Goal: Communication & Community: Participate in discussion

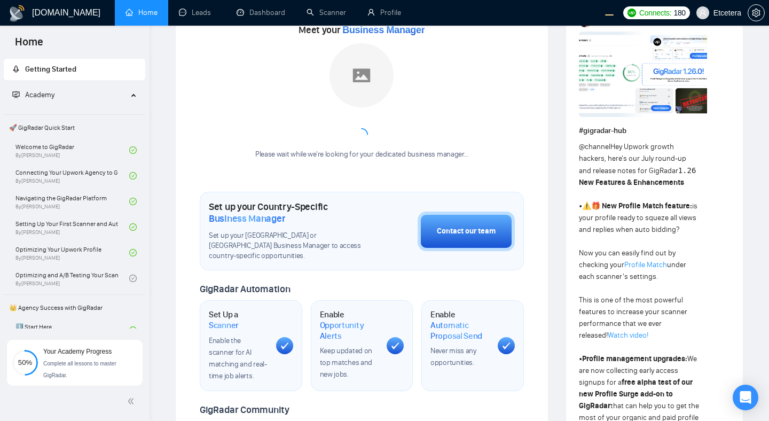
scroll to position [207, 0]
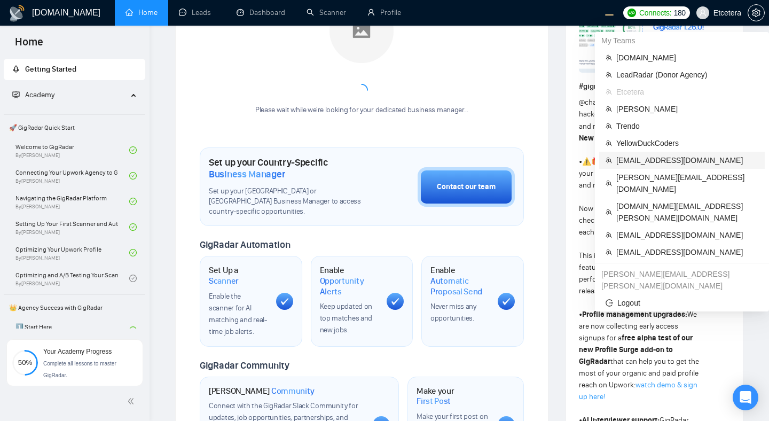
click at [640, 165] on span "[EMAIL_ADDRESS][DOMAIN_NAME]" at bounding box center [687, 160] width 142 height 12
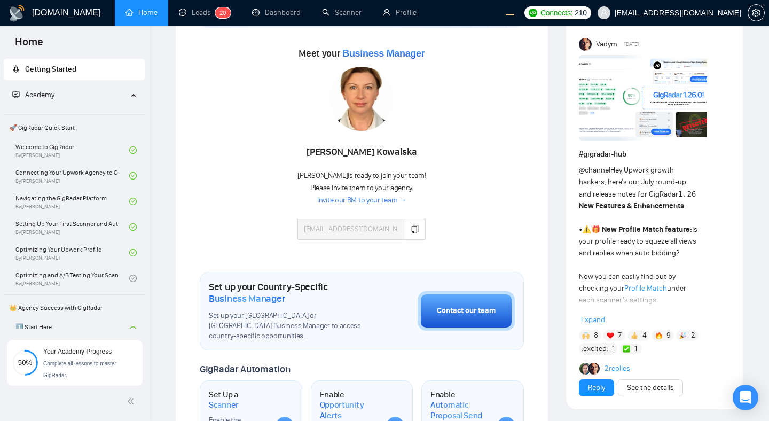
scroll to position [94, 0]
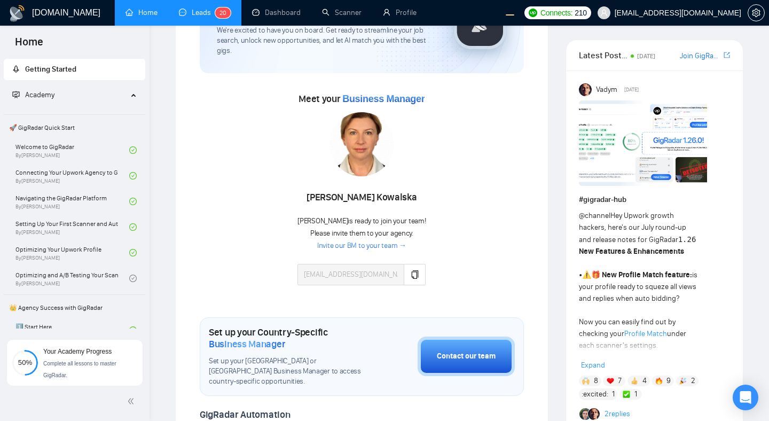
click at [203, 14] on link "Leads 2 0" at bounding box center [205, 12] width 52 height 9
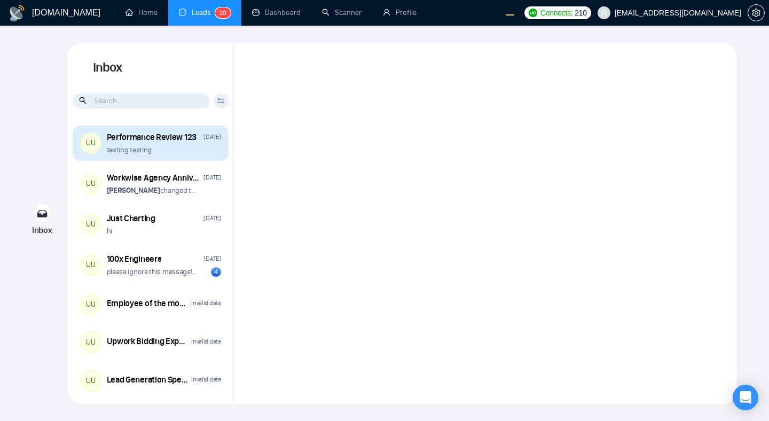
click at [193, 153] on div "testing testing" at bounding box center [164, 150] width 114 height 10
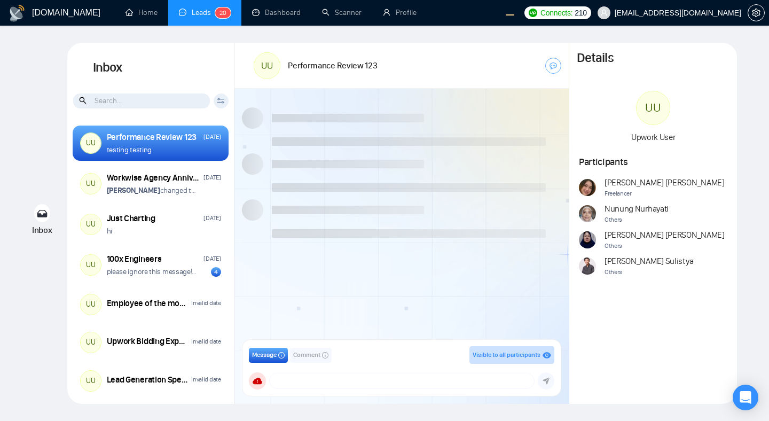
scroll to position [845, 0]
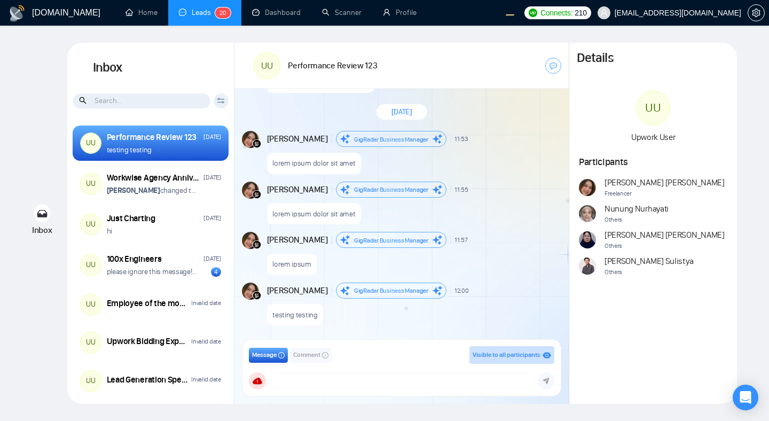
click at [509, 187] on div "New Message" at bounding box center [518, 189] width 84 height 6
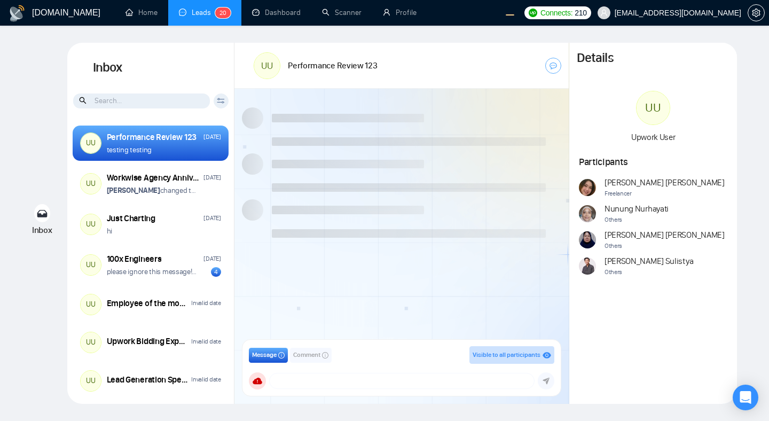
scroll to position [845, 0]
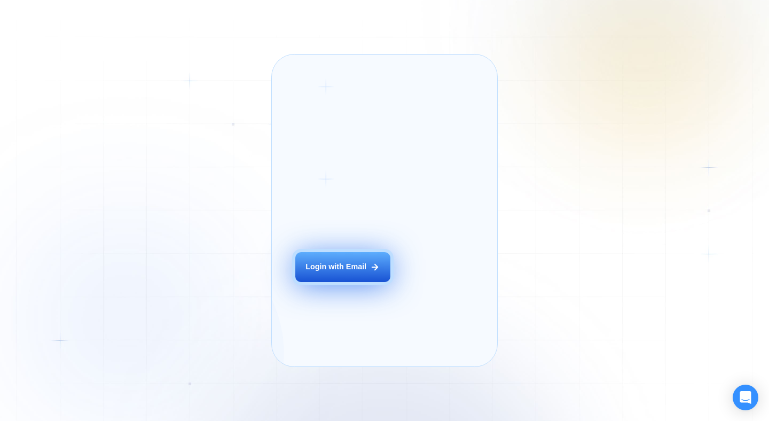
click at [324, 273] on button "Login with Email" at bounding box center [342, 267] width 95 height 30
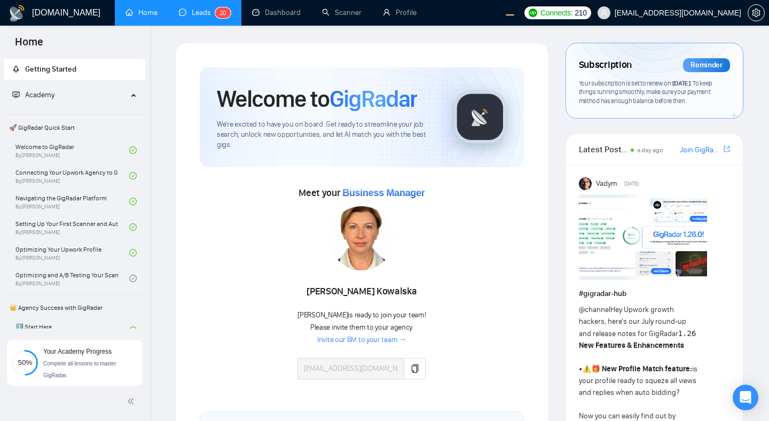
click at [189, 17] on link "Leads 2 0" at bounding box center [205, 12] width 52 height 9
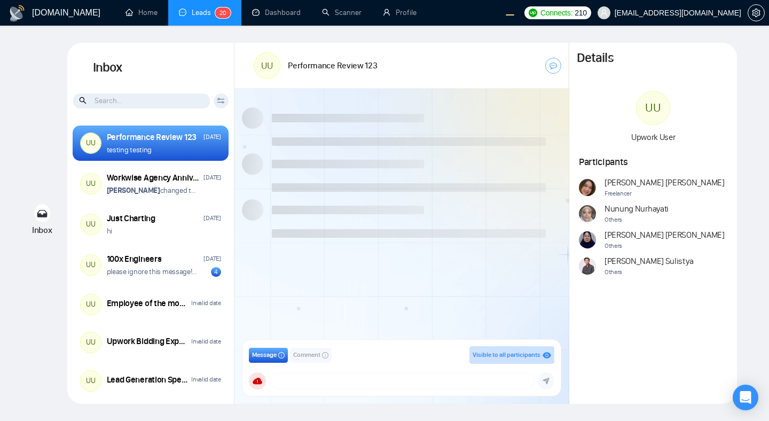
scroll to position [845, 0]
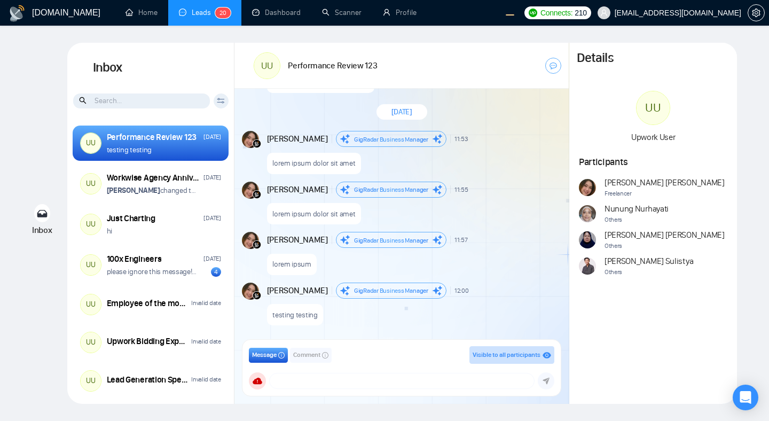
click at [434, 305] on div "testing testing" at bounding box center [413, 311] width 292 height 27
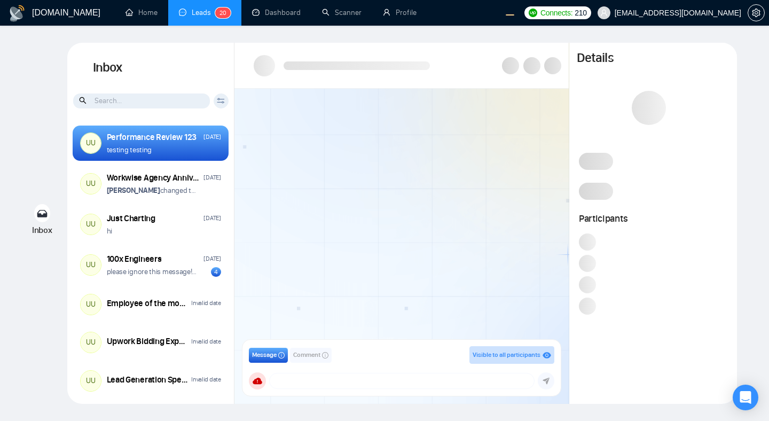
scroll to position [845, 0]
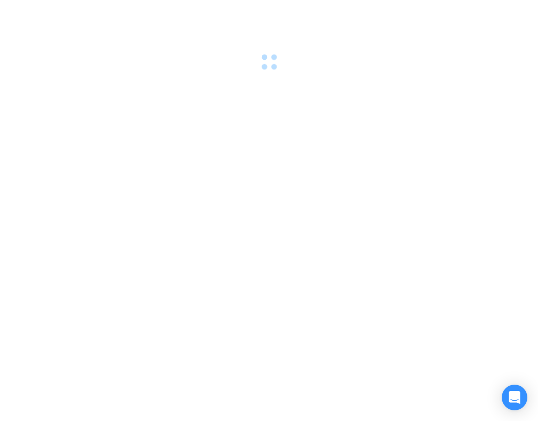
click at [502, 84] on div at bounding box center [269, 210] width 538 height 421
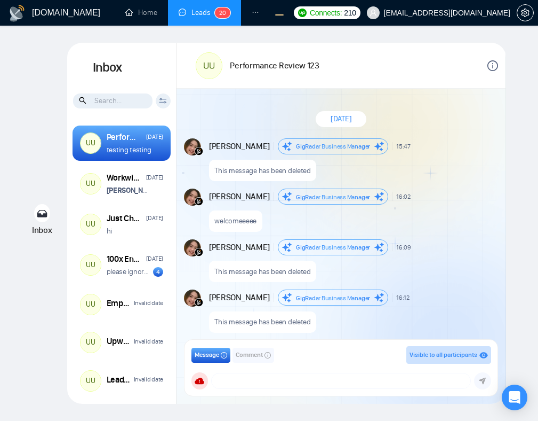
scroll to position [845, 0]
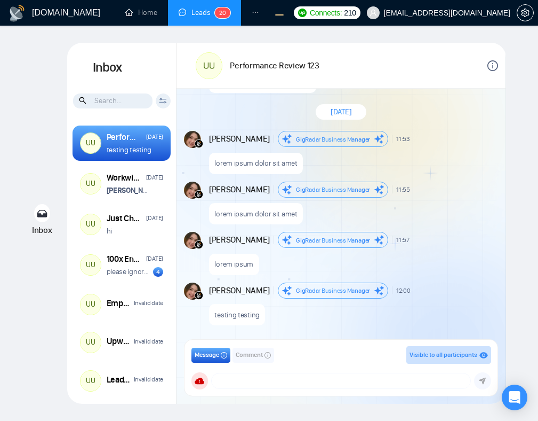
click at [431, 236] on div "New Message" at bounding box center [456, 239] width 79 height 6
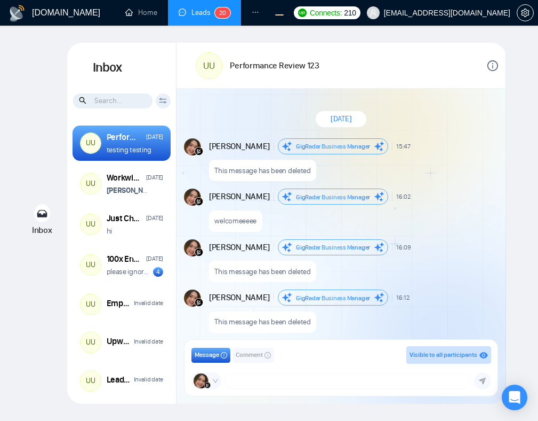
scroll to position [845, 0]
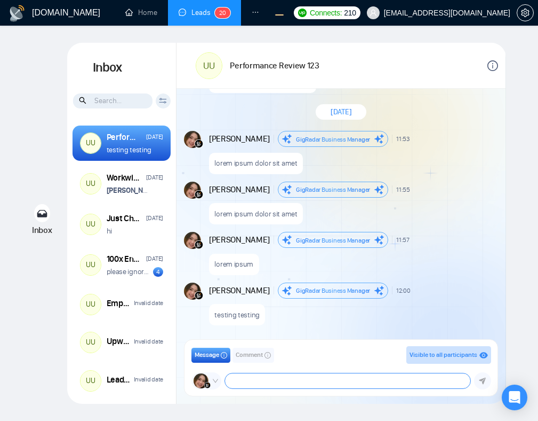
click at [314, 379] on textarea at bounding box center [348, 380] width 246 height 15
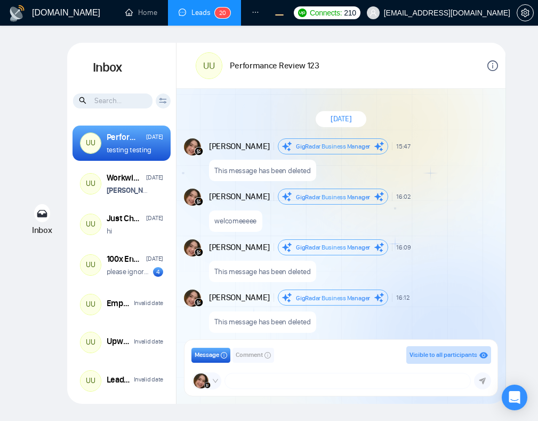
scroll to position [845, 0]
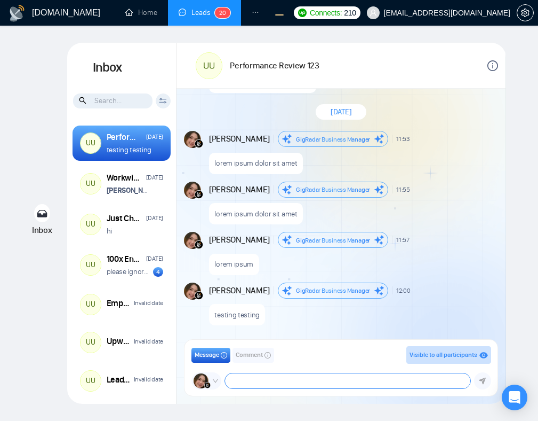
click at [387, 382] on textarea at bounding box center [348, 380] width 246 height 15
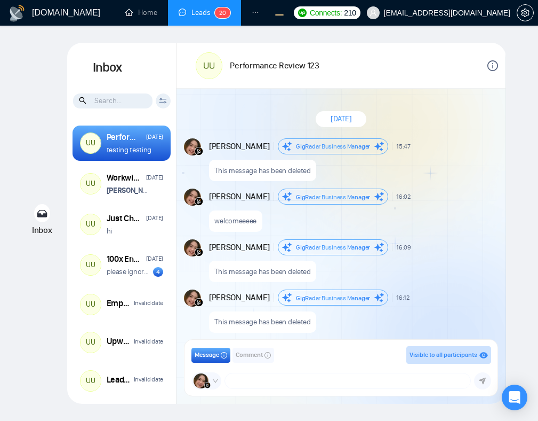
scroll to position [845, 0]
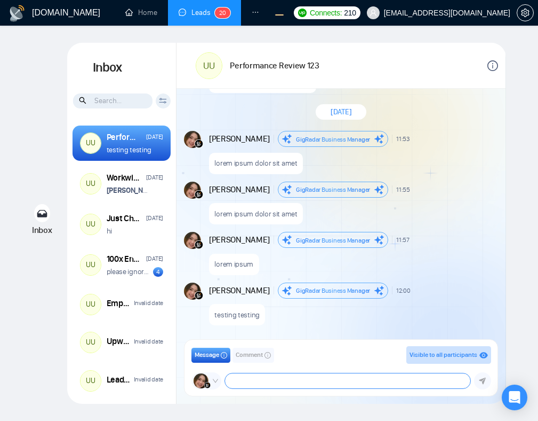
click at [334, 381] on textarea at bounding box center [348, 380] width 246 height 15
click at [520, 168] on div "Inbox Inbox Client Reset Date Reset Reset Apply UU Performance Review 123 Wedne…" at bounding box center [269, 223] width 504 height 361
click at [493, 66] on icon "info-circle" at bounding box center [493, 65] width 11 height 11
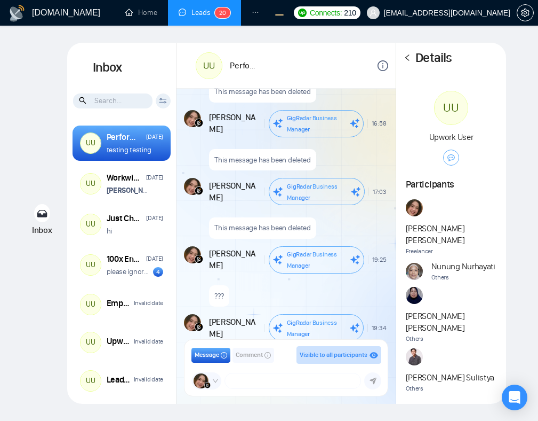
scroll to position [1127, 0]
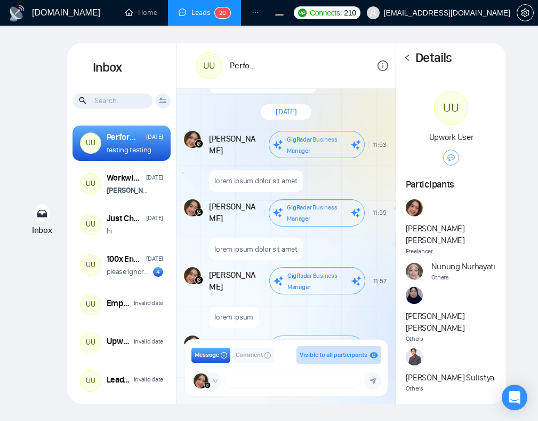
click at [408, 59] on icon "left" at bounding box center [408, 57] width 4 height 6
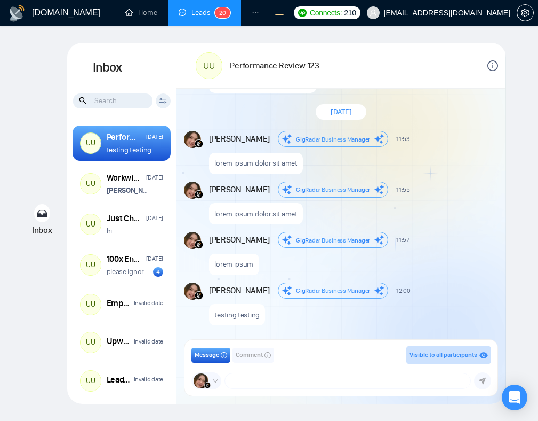
scroll to position [845, 0]
click at [464, 355] on span "Visible to all participants" at bounding box center [444, 354] width 68 height 7
click at [510, 152] on div "Inbox Inbox Client Reset Date Reset Reset Apply UU Performance Review 123 Wedne…" at bounding box center [269, 223] width 504 height 361
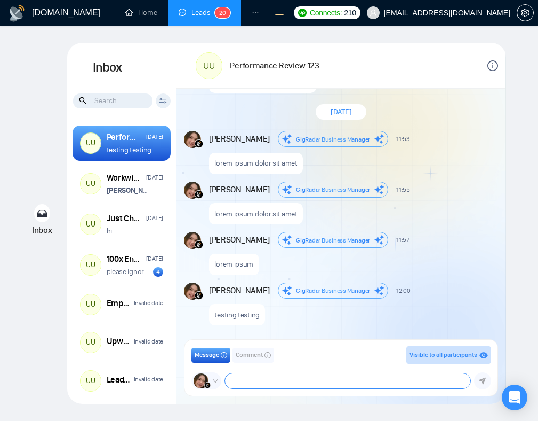
click at [343, 381] on textarea at bounding box center [348, 380] width 246 height 15
click at [314, 377] on textarea at bounding box center [348, 380] width 246 height 15
click at [363, 378] on textarea at bounding box center [348, 380] width 246 height 15
type textarea "adadadadwqdwqdwqdwqdwqdwqdwqdqwdqddwqdqwdqwdqwdqwdqwdqwdqwdqwdqwdq"
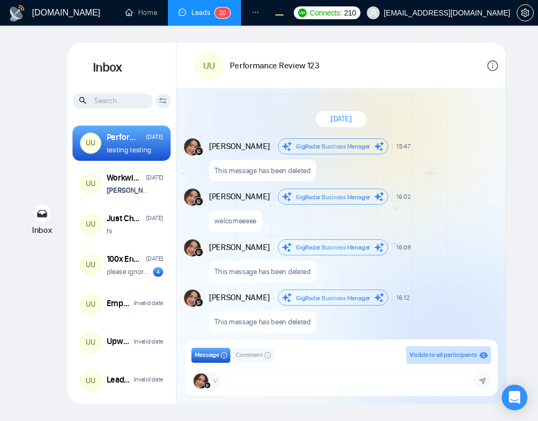
scroll to position [845, 0]
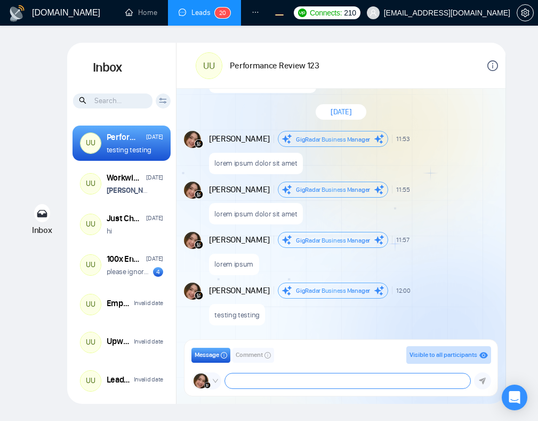
click at [339, 378] on textarea at bounding box center [348, 380] width 246 height 15
click at [380, 377] on textarea "aaaaaaa" at bounding box center [348, 380] width 246 height 15
click at [306, 379] on textarea "aaaaaaa" at bounding box center [348, 380] width 246 height 15
type textarea "aaaaaaaaaaaaaaaaaaaaaa"
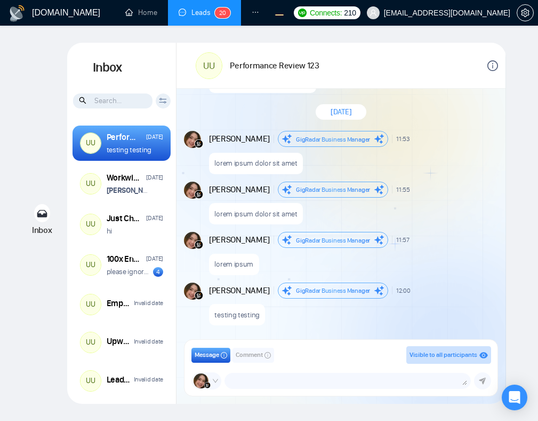
click at [448, 220] on div "lorem ipsum dolor sit amet" at bounding box center [353, 210] width 288 height 27
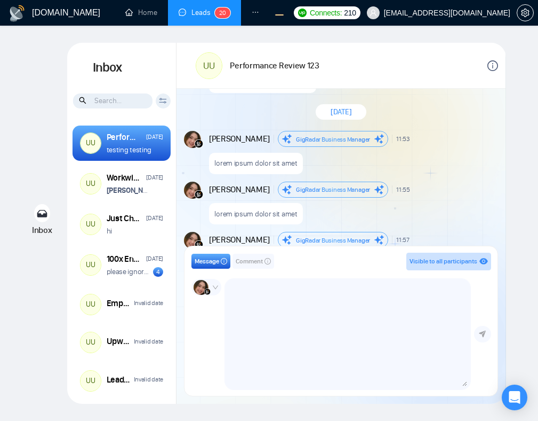
drag, startPoint x: 465, startPoint y: 383, endPoint x: 458, endPoint y: 386, distance: 8.1
click at [458, 386] on div "salman.fatih@gigradar.io frnamlas@proton.me alex.zolotukhin@gigradar.io salman.…" at bounding box center [348, 334] width 246 height 110
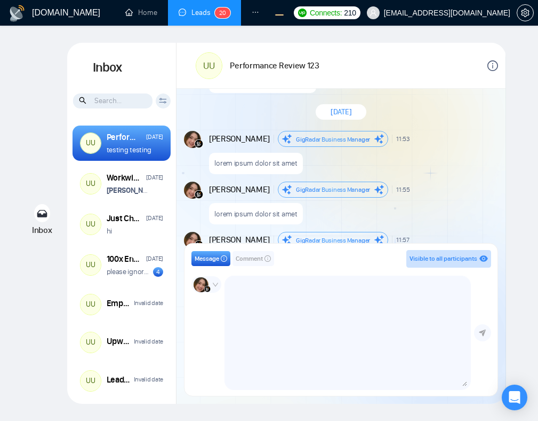
click at [407, 334] on textarea at bounding box center [348, 332] width 240 height 107
click at [408, 329] on textarea at bounding box center [348, 332] width 240 height 107
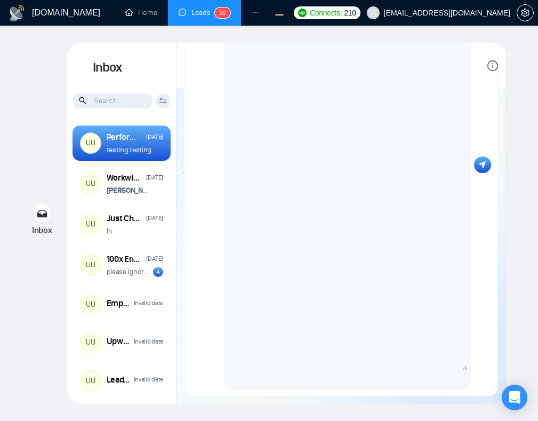
drag, startPoint x: 465, startPoint y: 382, endPoint x: 460, endPoint y: 352, distance: 30.8
click at [460, 352] on textarea "adddddadadadadadaadda" at bounding box center [348, 156] width 240 height 426
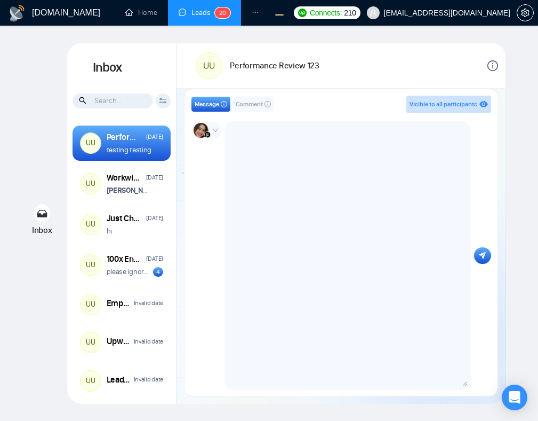
type textarea "adddddadadadadadaadda"
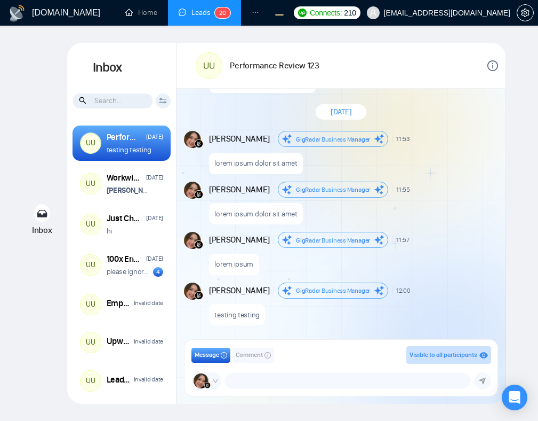
click at [461, 166] on div "lorem ipsum dolor sit amet" at bounding box center [353, 160] width 288 height 27
click at [460, 161] on div "lorem ipsum dolor sit amet" at bounding box center [353, 160] width 288 height 27
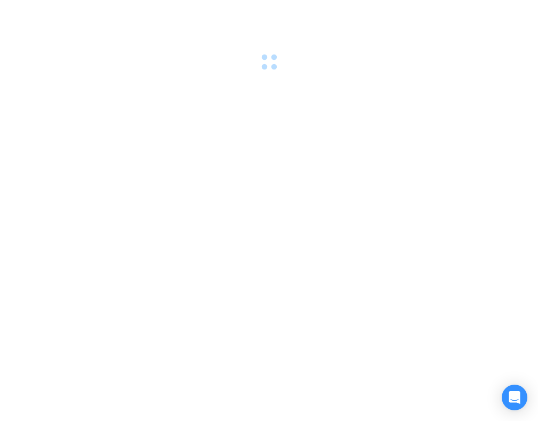
click at [460, 211] on div at bounding box center [269, 210] width 538 height 421
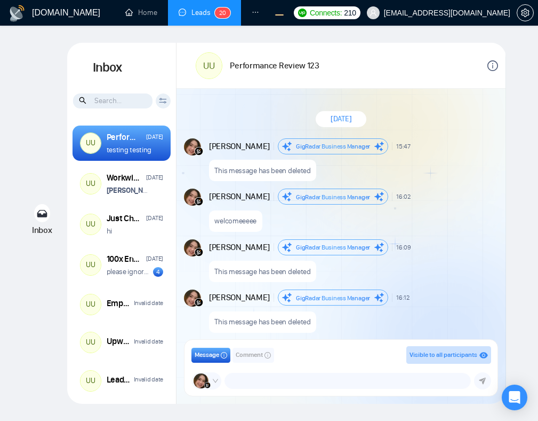
scroll to position [845, 0]
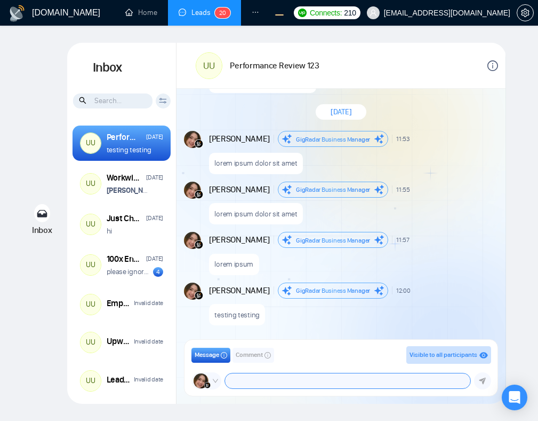
click at [342, 377] on textarea at bounding box center [348, 380] width 240 height 9
click at [255, 356] on span "Comment" at bounding box center [249, 355] width 27 height 10
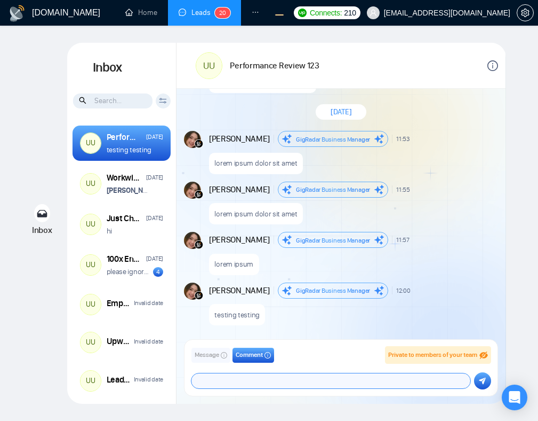
click at [306, 382] on textarea "adadadadadadwdqqdq@@@@@@@@@@@" at bounding box center [331, 380] width 273 height 9
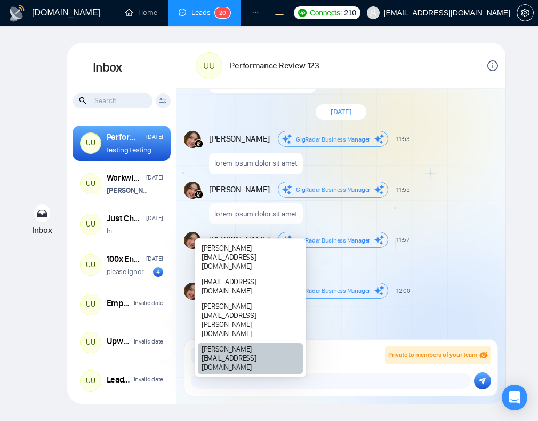
click at [268, 362] on div "[PERSON_NAME][EMAIL_ADDRESS][DOMAIN_NAME]" at bounding box center [250, 358] width 105 height 31
type textarea "adadadadadadwdqqdq@@@@@@@@@@@@salman.fatih@gigradar.io"
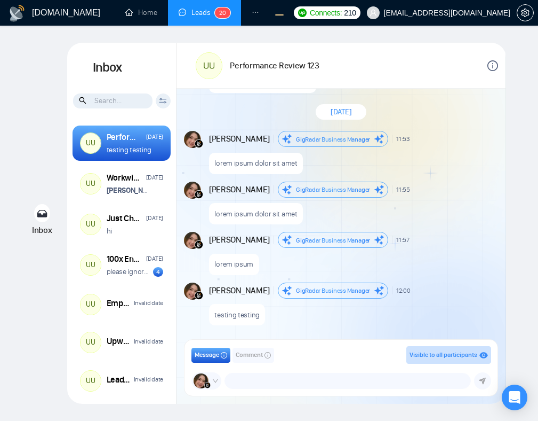
click at [443, 130] on div "September 2, 2025 Andrian Marsella GigRadar Business Manager 15:47 New Message …" at bounding box center [341, 216] width 329 height 255
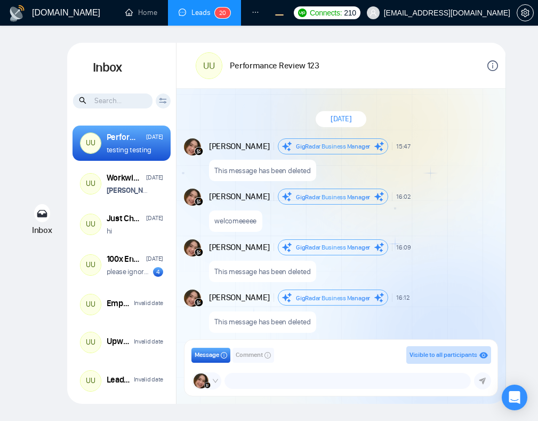
scroll to position [845, 0]
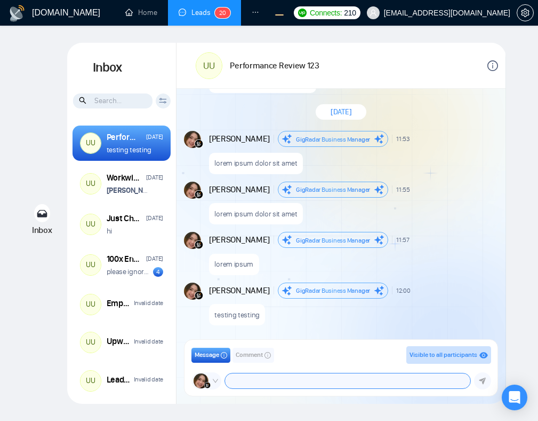
click at [267, 380] on textarea at bounding box center [348, 380] width 240 height 9
click at [244, 357] on span "Comment" at bounding box center [249, 355] width 27 height 10
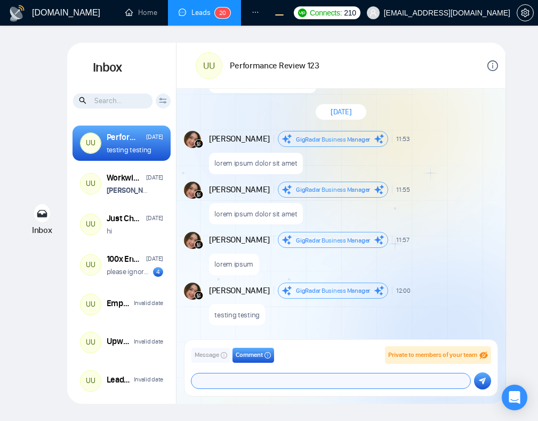
click at [254, 378] on textarea "aaaaaaaaaa" at bounding box center [331, 380] width 273 height 9
type textarea "aaaaaaaaaaaaaaadwqdqwdwqdwqpdnoqdnqwonmqwokidniqodwqqwdsqdwdqwdwqdqwdqwdqwdqwqw…"
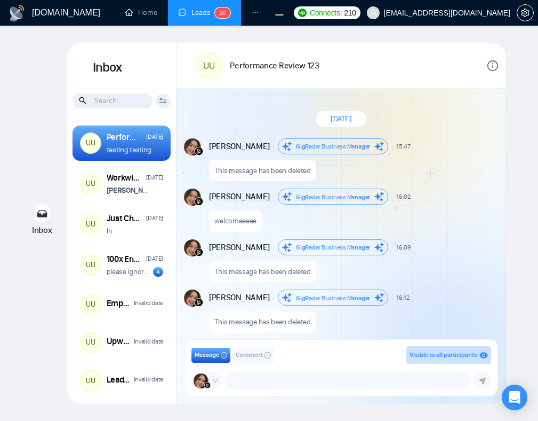
scroll to position [845, 0]
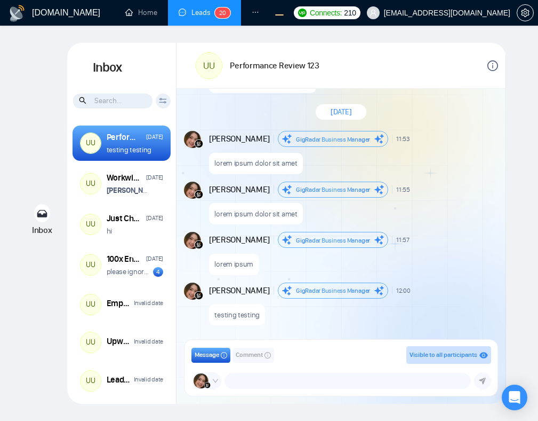
click at [399, 169] on div "lorem ipsum dolor sit amet" at bounding box center [353, 160] width 288 height 27
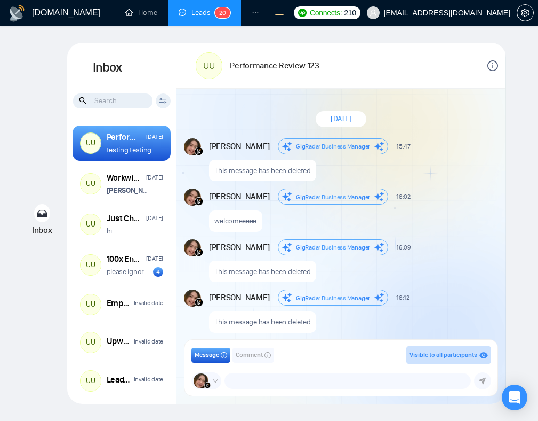
scroll to position [845, 0]
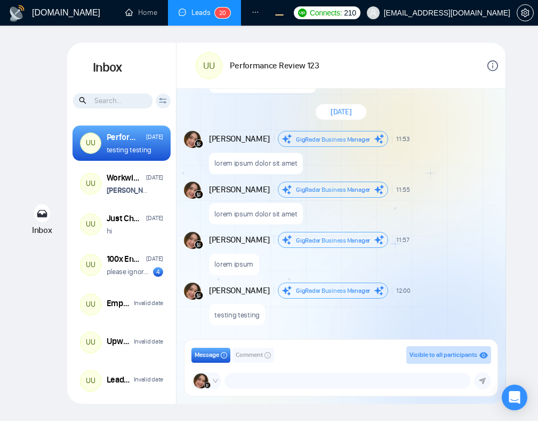
click at [247, 353] on span "Comment" at bounding box center [249, 355] width 27 height 10
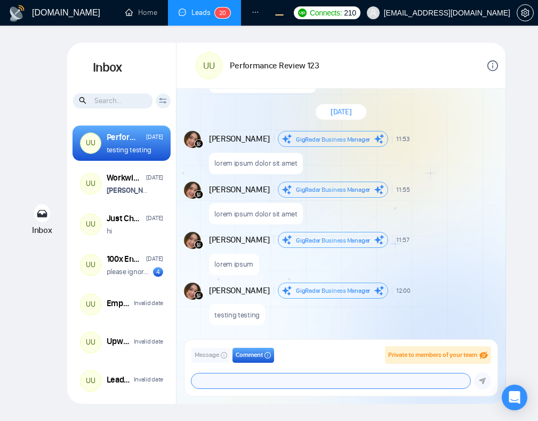
click at [259, 382] on textarea at bounding box center [331, 380] width 273 height 9
click at [359, 382] on textarea "qe" at bounding box center [331, 380] width 273 height 9
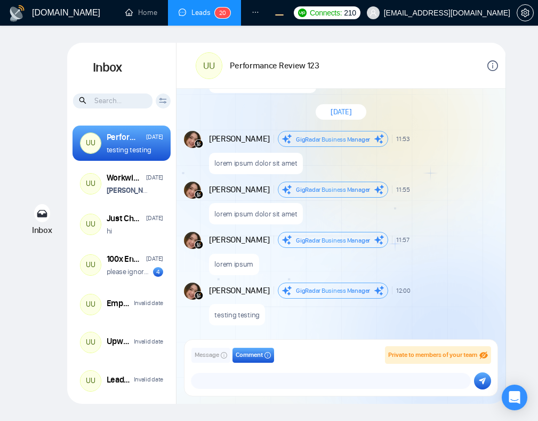
click at [488, 186] on span "New Message" at bounding box center [478, 189] width 37 height 6
click at [284, 384] on textarea "qe" at bounding box center [331, 380] width 273 height 9
type textarea "qerrrqr3123132r23r32r32r32r23r32r32r32r2r3"
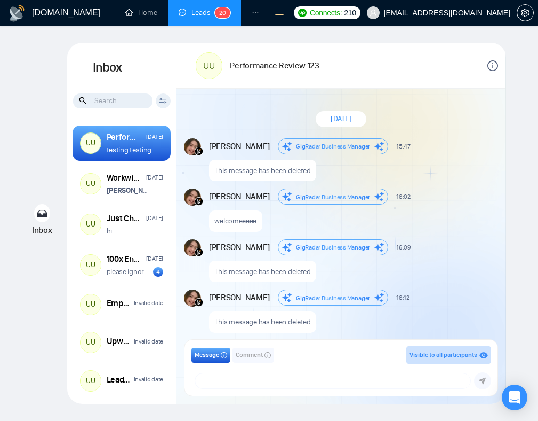
scroll to position [845, 0]
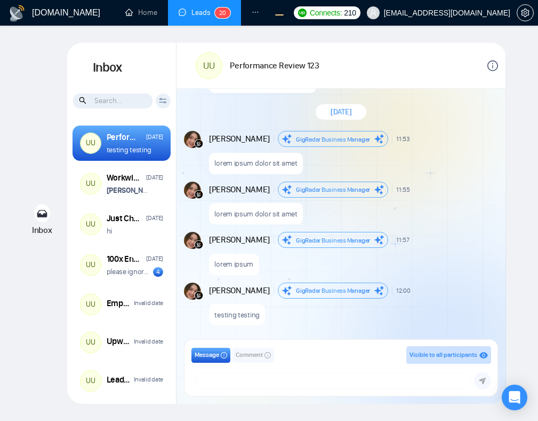
click at [256, 15] on icon "ellipsis" at bounding box center [255, 12] width 7 height 7
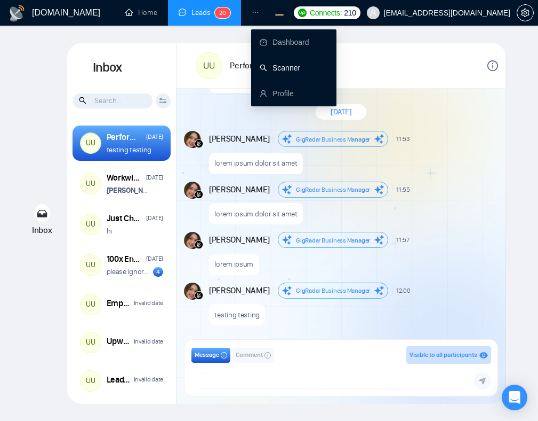
click at [294, 72] on link "Scanner" at bounding box center [280, 68] width 41 height 9
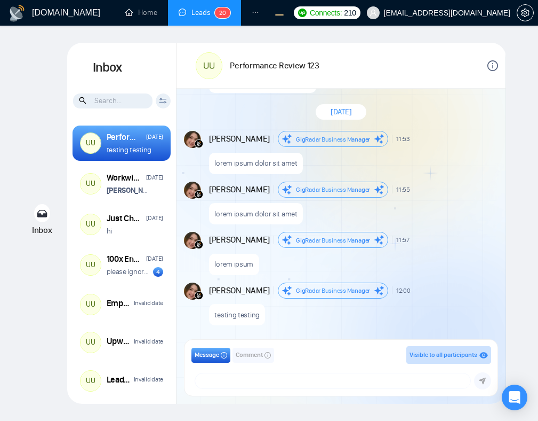
click at [422, 205] on div "lorem ipsum dolor sit amet" at bounding box center [353, 210] width 288 height 27
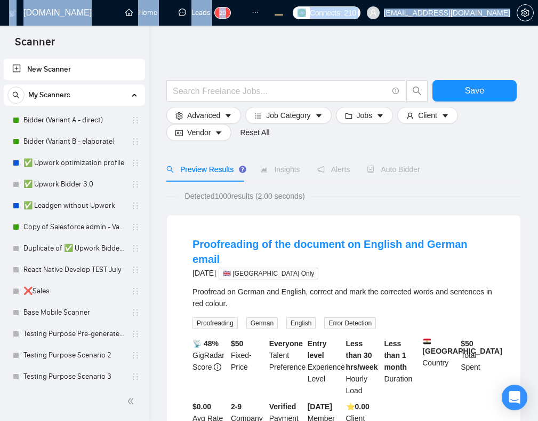
drag, startPoint x: 538, startPoint y: 50, endPoint x: 600, endPoint y: 50, distance: 62.4
click at [538, 50] on html "Scanner New Scanner My Scanners Bidder (Variant A - direct) Bidder (Variant B -…" at bounding box center [269, 210] width 538 height 421
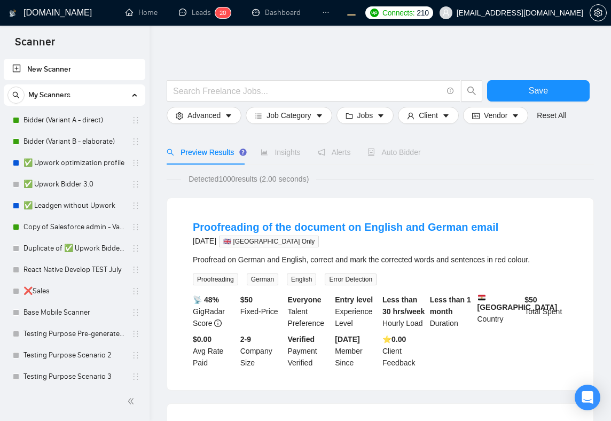
click at [93, 68] on link "New Scanner" at bounding box center [74, 69] width 124 height 21
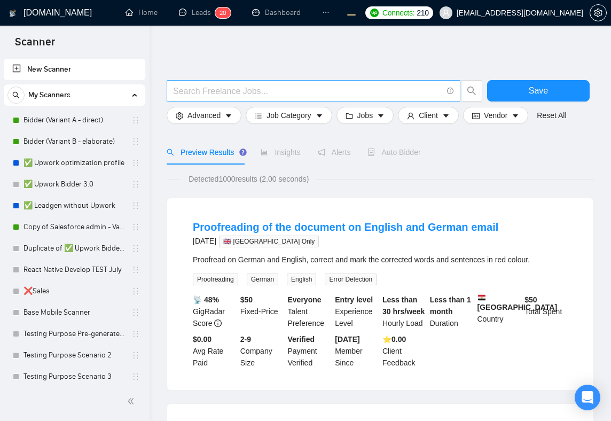
click at [199, 90] on input "text" at bounding box center [307, 90] width 269 height 13
type input "firmware"
click at [499, 90] on button "Save" at bounding box center [538, 90] width 102 height 21
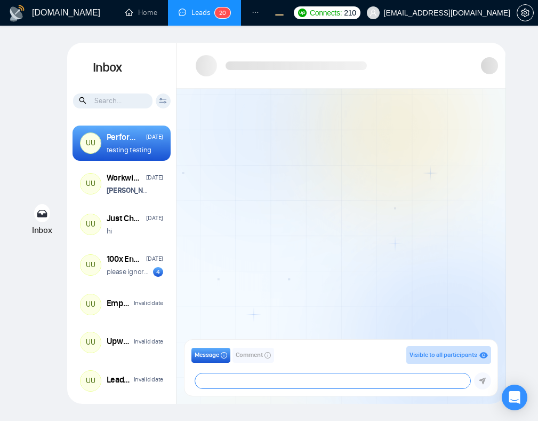
click at [278, 381] on textarea at bounding box center [333, 380] width 276 height 15
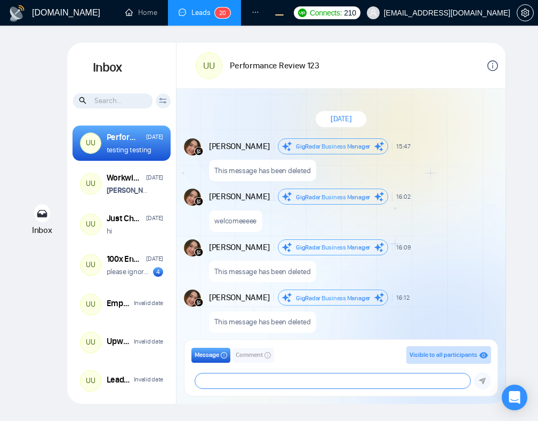
scroll to position [845, 0]
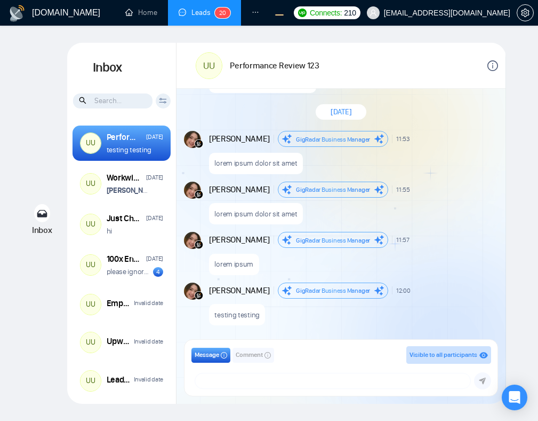
click at [431, 145] on div "Andrian Marsella GigRadar Business Manager 11:53 New Message" at bounding box center [353, 139] width 288 height 16
click at [291, 383] on textarea at bounding box center [333, 380] width 276 height 15
type textarea "a"
click at [331, 381] on textarea at bounding box center [333, 380] width 276 height 15
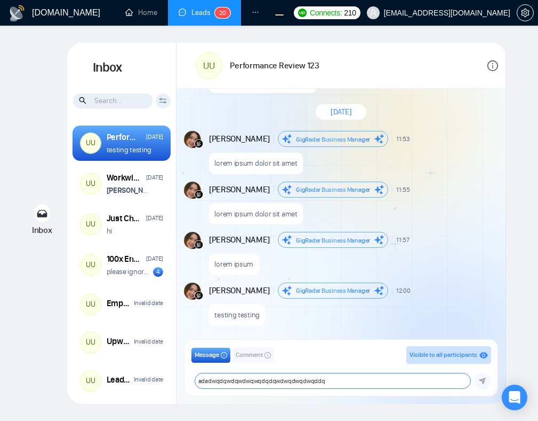
type textarea "adadwqdqwdqwdwqwqdqdqwdwqdwqdwqddq"
click at [253, 381] on textarea at bounding box center [333, 380] width 276 height 15
click at [216, 383] on textarea "kadal bakar" at bounding box center [333, 380] width 276 height 15
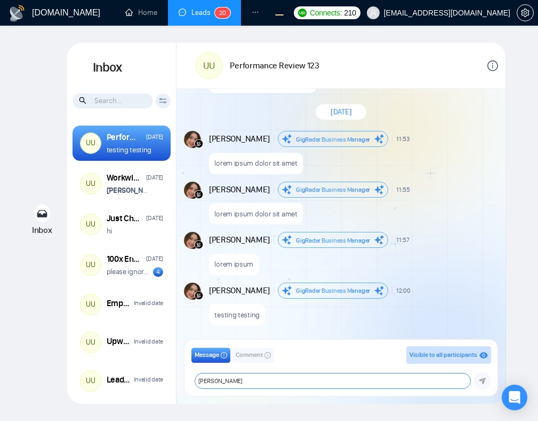
click at [396, 379] on textarea "kadal bakar" at bounding box center [333, 380] width 276 height 15
click at [244, 361] on button "Comment" at bounding box center [254, 354] width 42 height 15
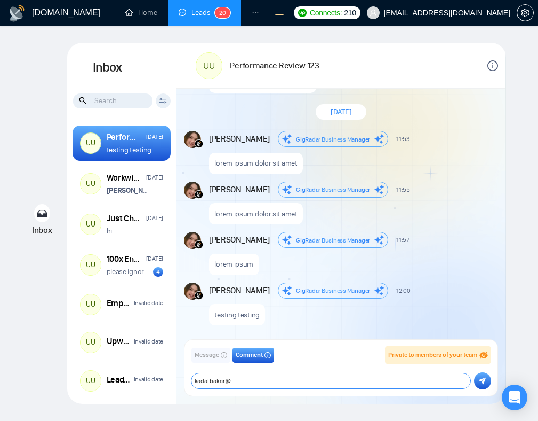
click at [259, 377] on textarea "kadal bakar @" at bounding box center [332, 380] width 280 height 15
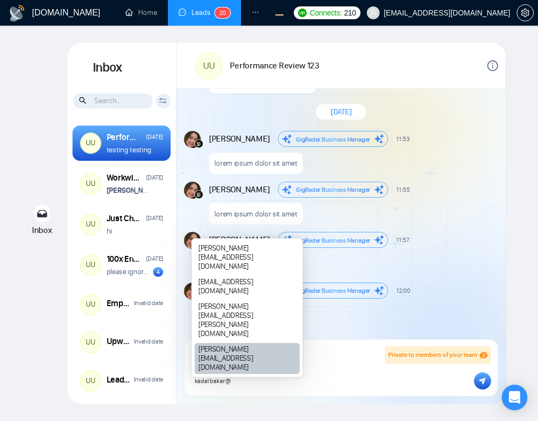
click at [247, 366] on div "[PERSON_NAME][EMAIL_ADDRESS][DOMAIN_NAME]" at bounding box center [247, 358] width 105 height 31
type textarea "kadal bakar @salman.fatih@gigradar.io"
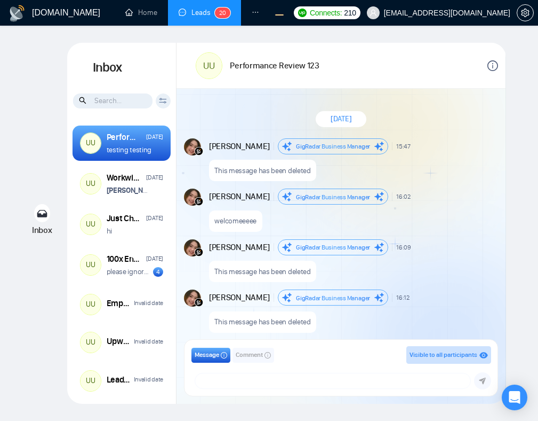
scroll to position [845, 0]
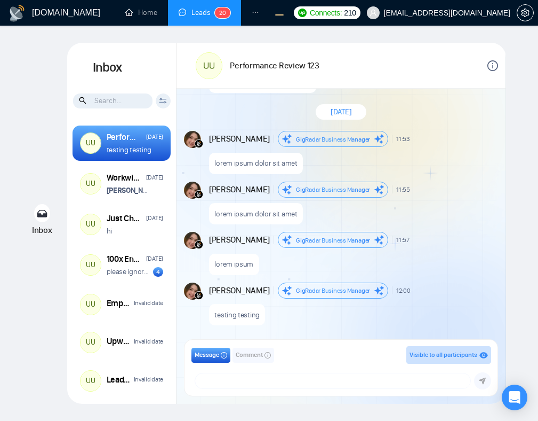
click at [250, 354] on span "Comment" at bounding box center [249, 355] width 27 height 10
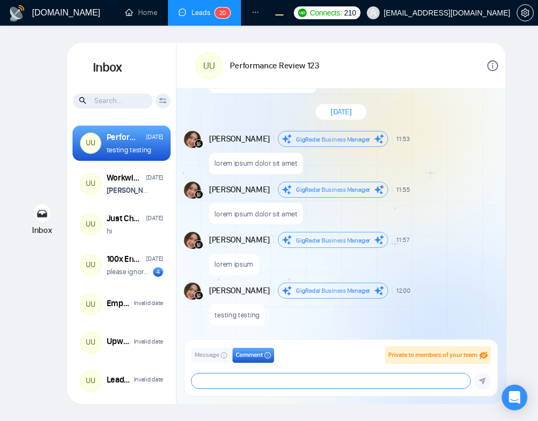
click at [257, 379] on textarea at bounding box center [332, 380] width 280 height 15
click at [232, 379] on textarea "ddadwqwdqfefr" at bounding box center [332, 380] width 280 height 15
type textarea "ddadwqwdqfefr"
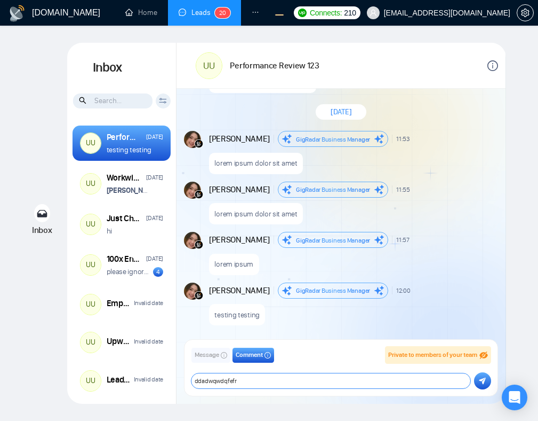
click at [451, 375] on textarea "ddadwqwdqfefr" at bounding box center [332, 380] width 280 height 15
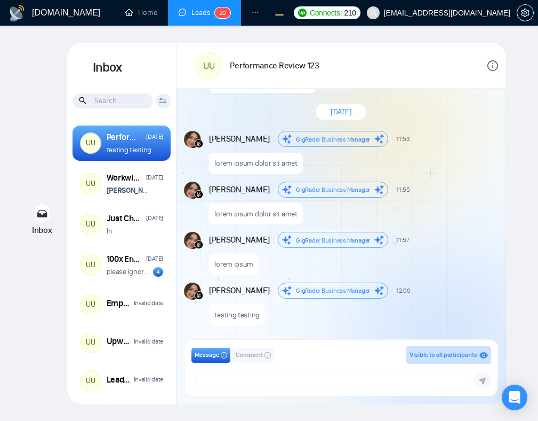
click at [241, 358] on span "Comment" at bounding box center [249, 355] width 27 height 10
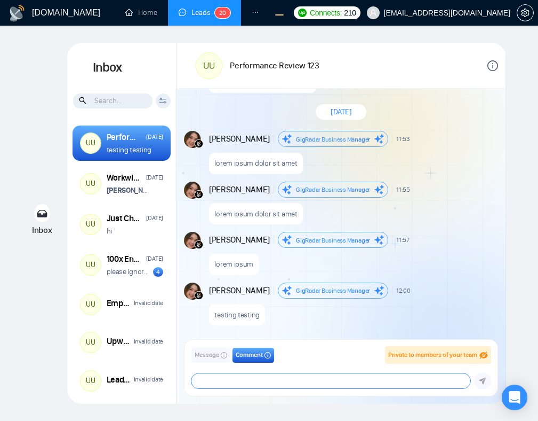
click at [241, 381] on textarea at bounding box center [332, 380] width 280 height 15
click at [210, 383] on textarea "adwqdqwfe" at bounding box center [332, 380] width 280 height 15
type textarea "adwqdqwfe"
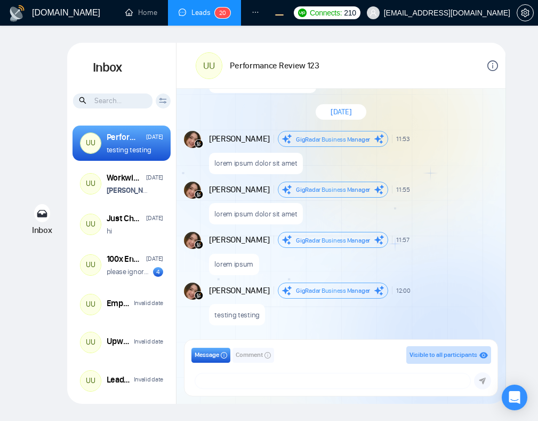
click at [249, 358] on span "Comment" at bounding box center [249, 355] width 27 height 10
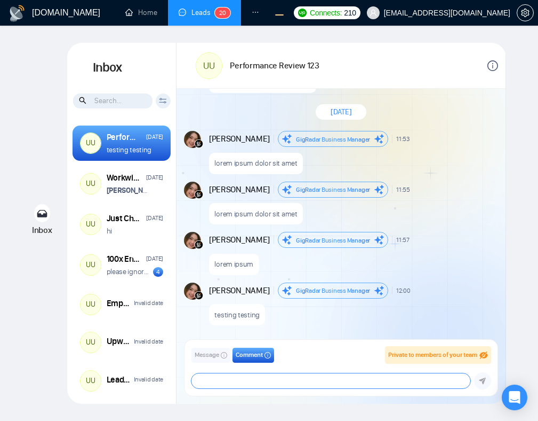
click at [262, 376] on textarea at bounding box center [332, 380] width 280 height 15
click at [200, 382] on textarea "adwqf24g" at bounding box center [332, 380] width 280 height 15
type textarea "adwqf24g"
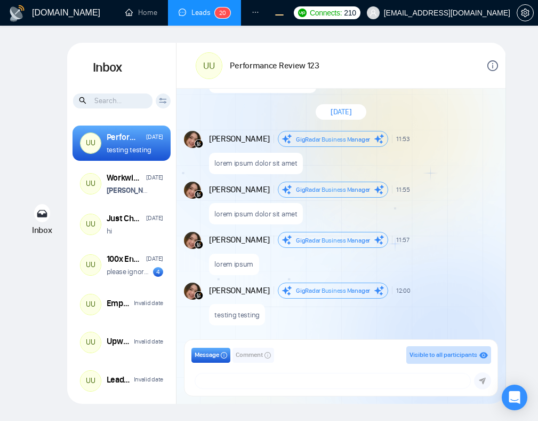
click at [477, 121] on div "[DATE]" at bounding box center [341, 112] width 329 height 31
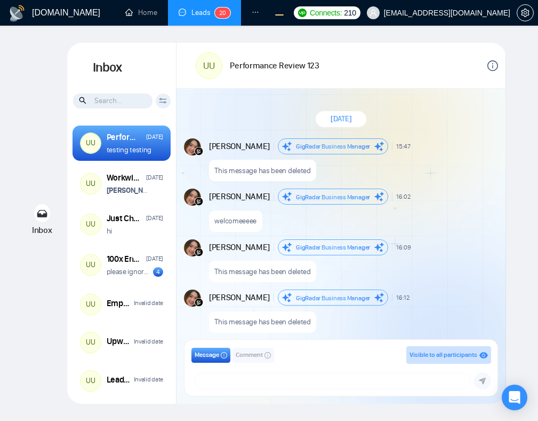
scroll to position [845, 0]
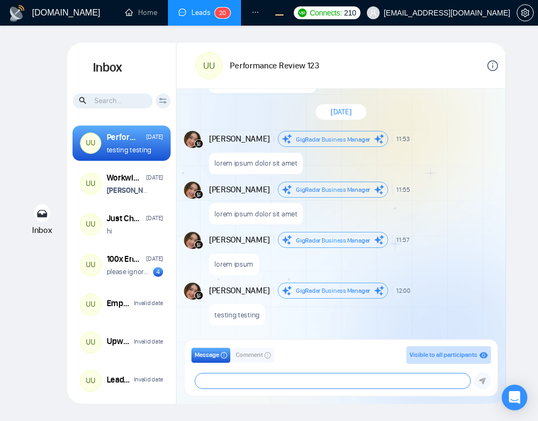
click at [303, 377] on textarea at bounding box center [333, 380] width 276 height 15
type textarea "ashiap 123"
click at [261, 378] on textarea at bounding box center [333, 380] width 276 height 15
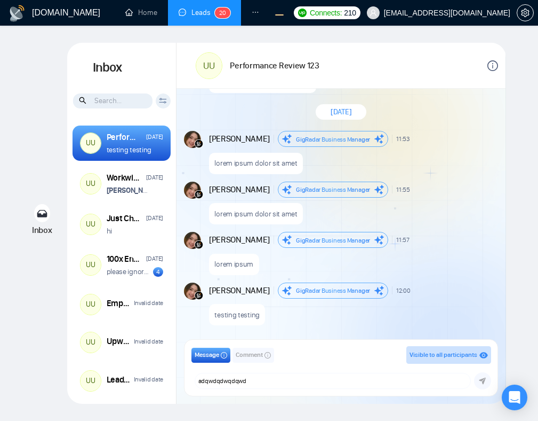
click at [250, 350] on span "Comment" at bounding box center [249, 355] width 27 height 10
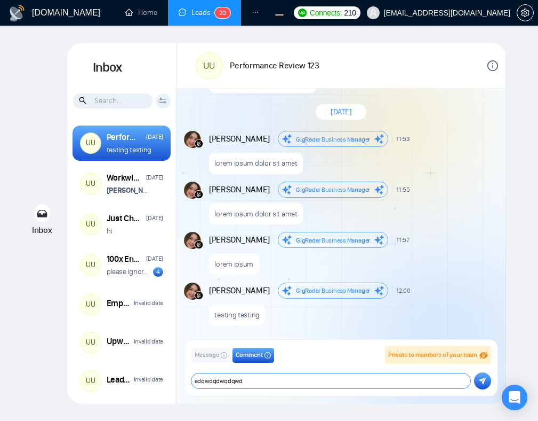
click at [260, 379] on textarea "adqwdqdwqdqwd" at bounding box center [332, 380] width 280 height 15
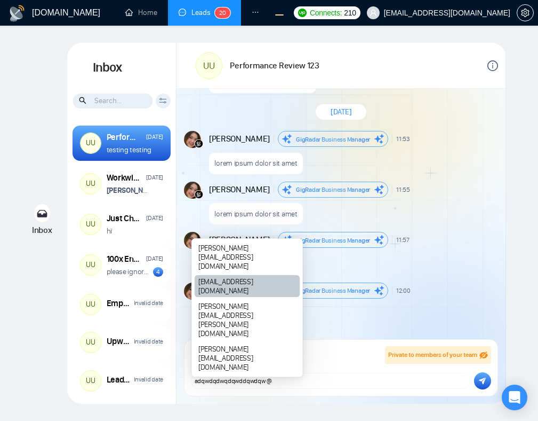
click at [216, 297] on div "[EMAIL_ADDRESS][DOMAIN_NAME]" at bounding box center [247, 286] width 105 height 22
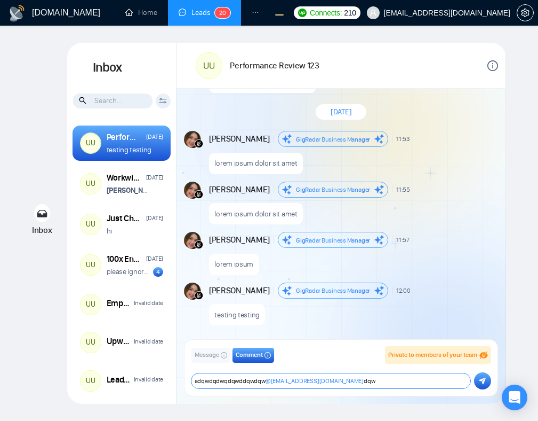
type textarea "adqwdqdwqdqwddqwdqw @[EMAIL_ADDRESS][DOMAIN_NAME] dqwd"
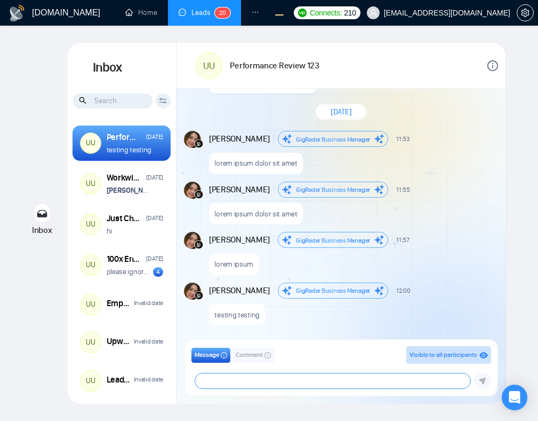
click at [351, 380] on textarea at bounding box center [333, 380] width 276 height 15
click at [334, 386] on textarea at bounding box center [333, 380] width 276 height 15
click at [400, 384] on textarea at bounding box center [333, 380] width 276 height 15
type textarea "ad"
click at [282, 385] on textarea at bounding box center [333, 380] width 276 height 15
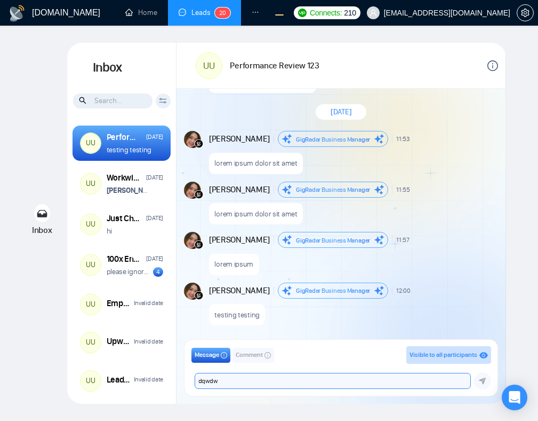
type textarea "dqwdw"
click at [404, 310] on div "testing testing" at bounding box center [353, 311] width 288 height 27
click at [348, 380] on textarea at bounding box center [333, 380] width 276 height 15
click at [379, 386] on textarea at bounding box center [333, 380] width 276 height 15
type textarea "qw"
